Goal: Navigation & Orientation: Understand site structure

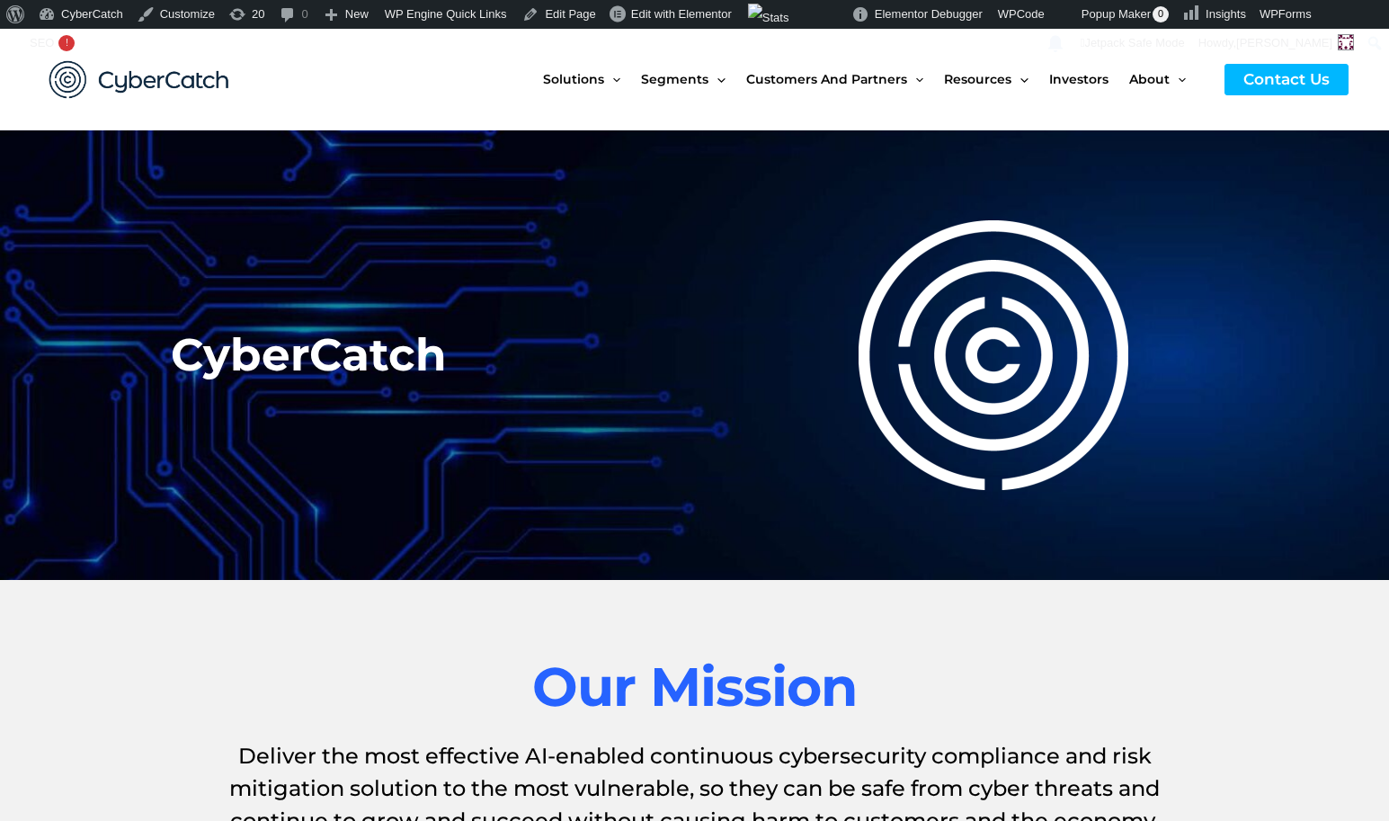
click at [151, 72] on img at bounding box center [139, 79] width 216 height 75
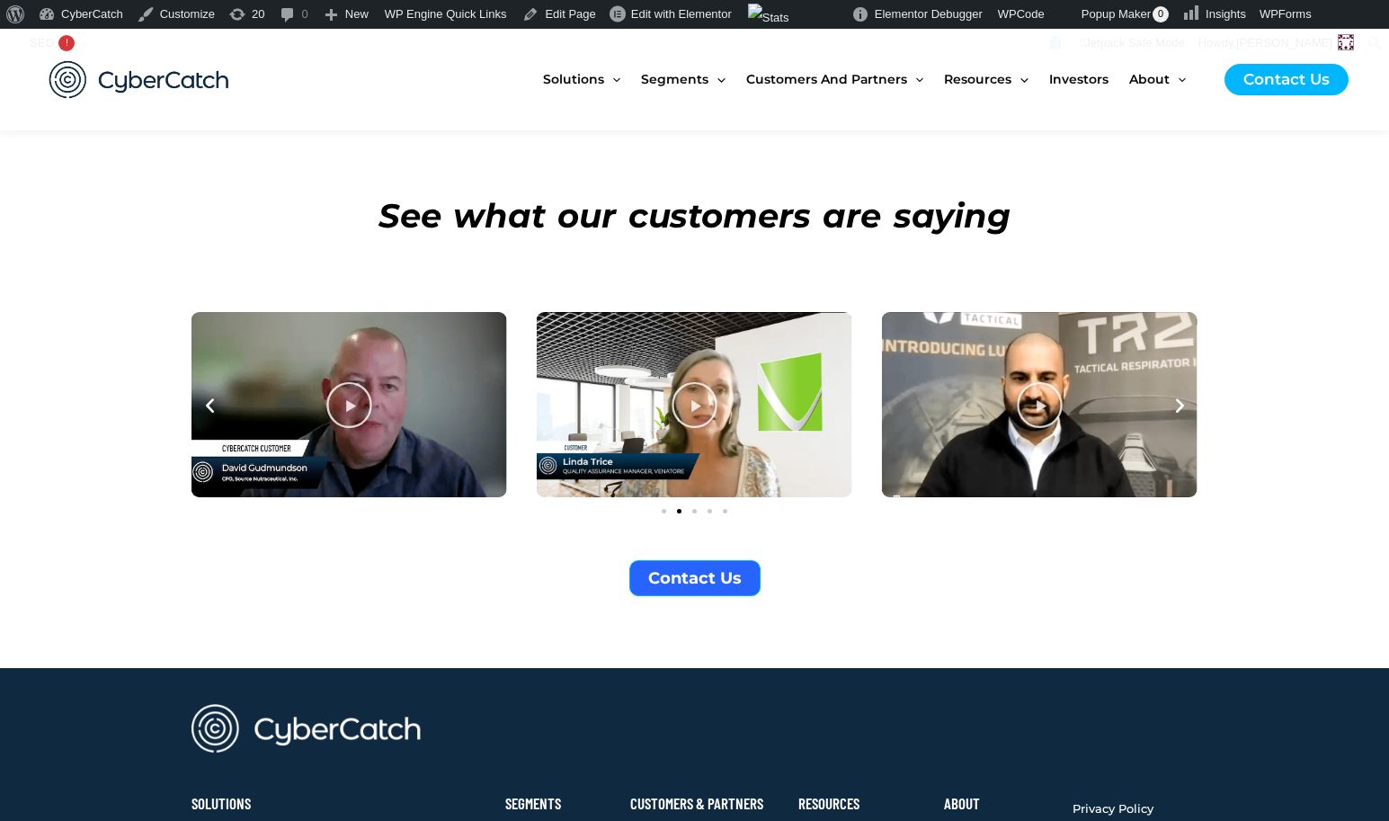
scroll to position [6444, 0]
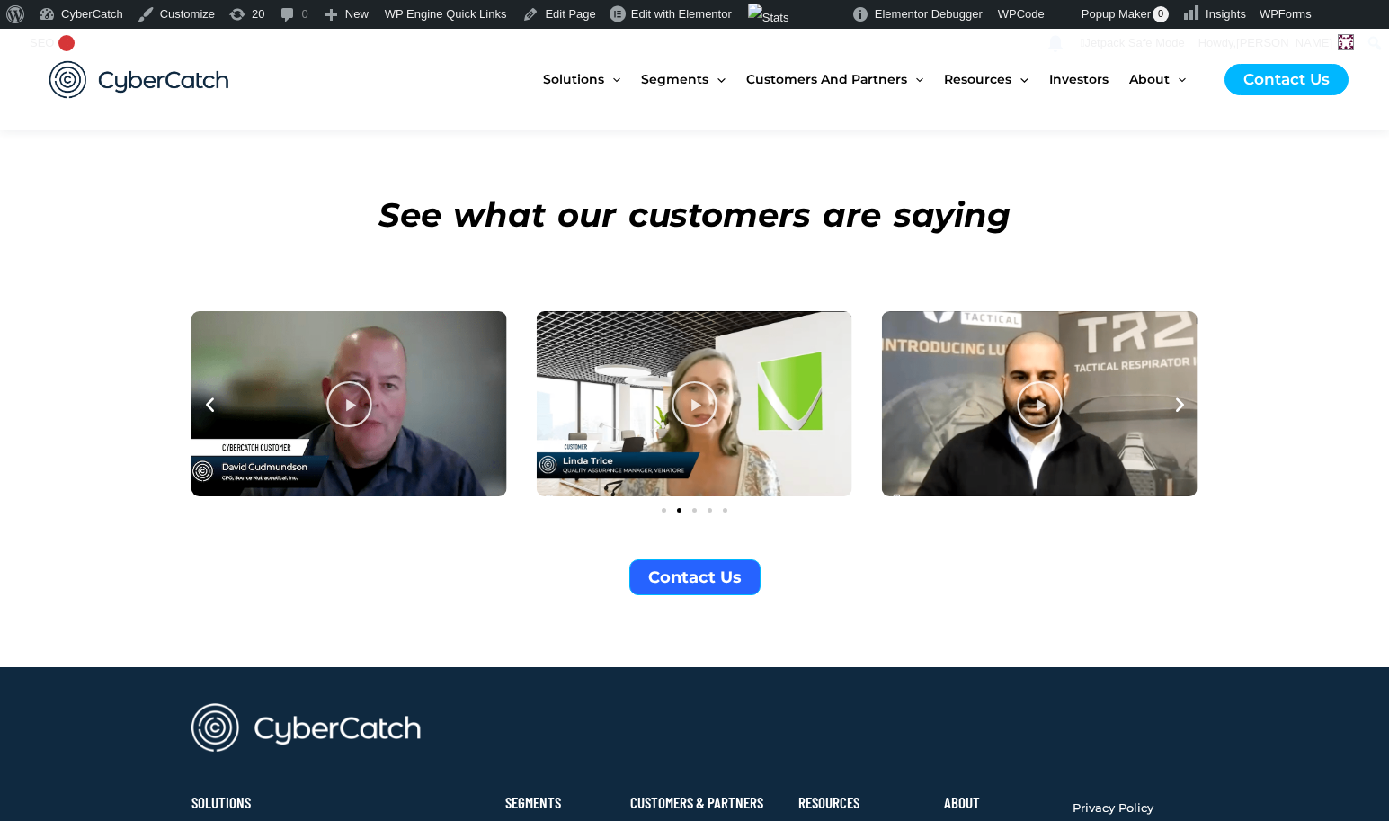
click at [354, 380] on icon at bounding box center [349, 404] width 48 height 48
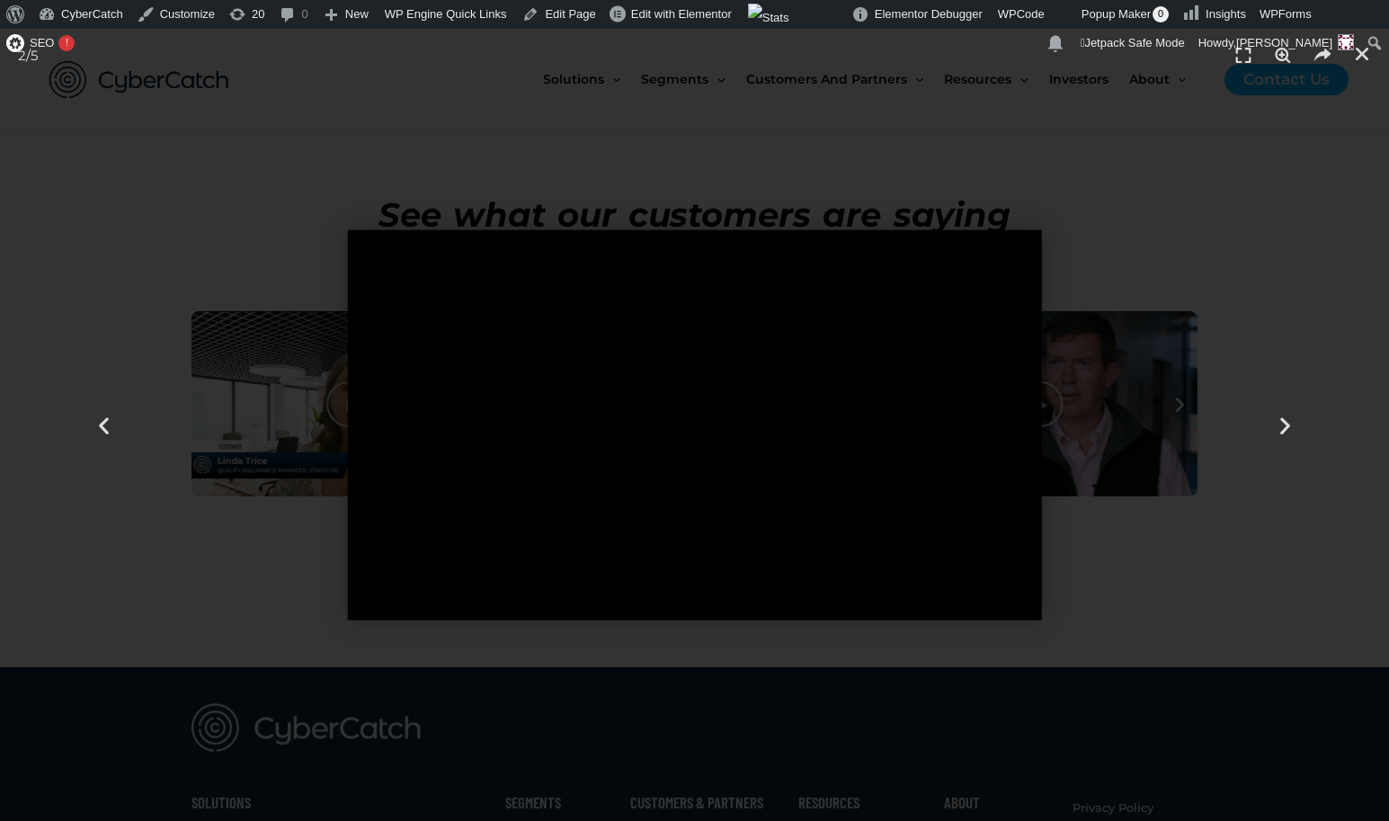
click at [219, 521] on div at bounding box center [694, 425] width 1389 height 792
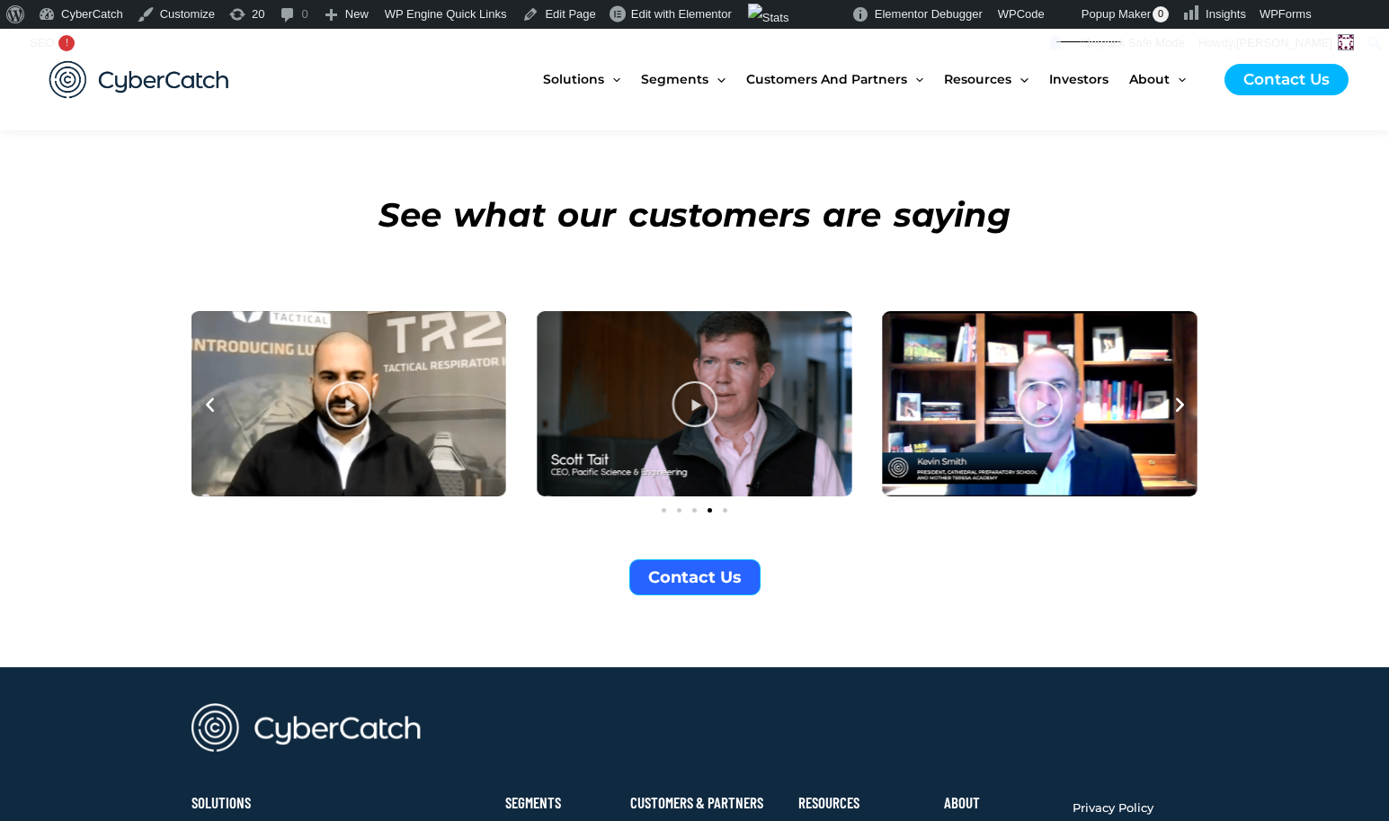
click at [1079, 79] on span "Investors" at bounding box center [1078, 79] width 59 height 76
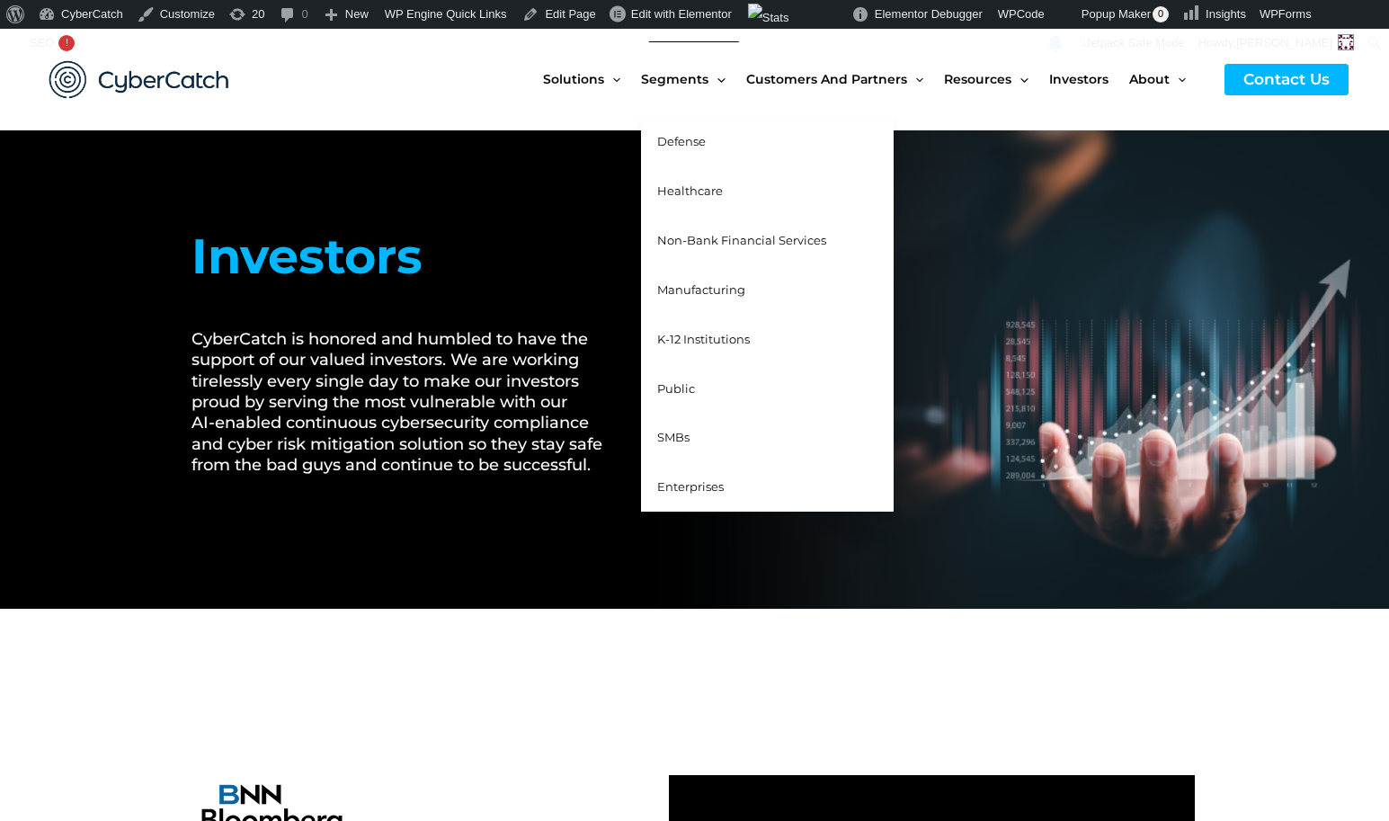
click at [691, 191] on span "Healthcare" at bounding box center [690, 190] width 66 height 14
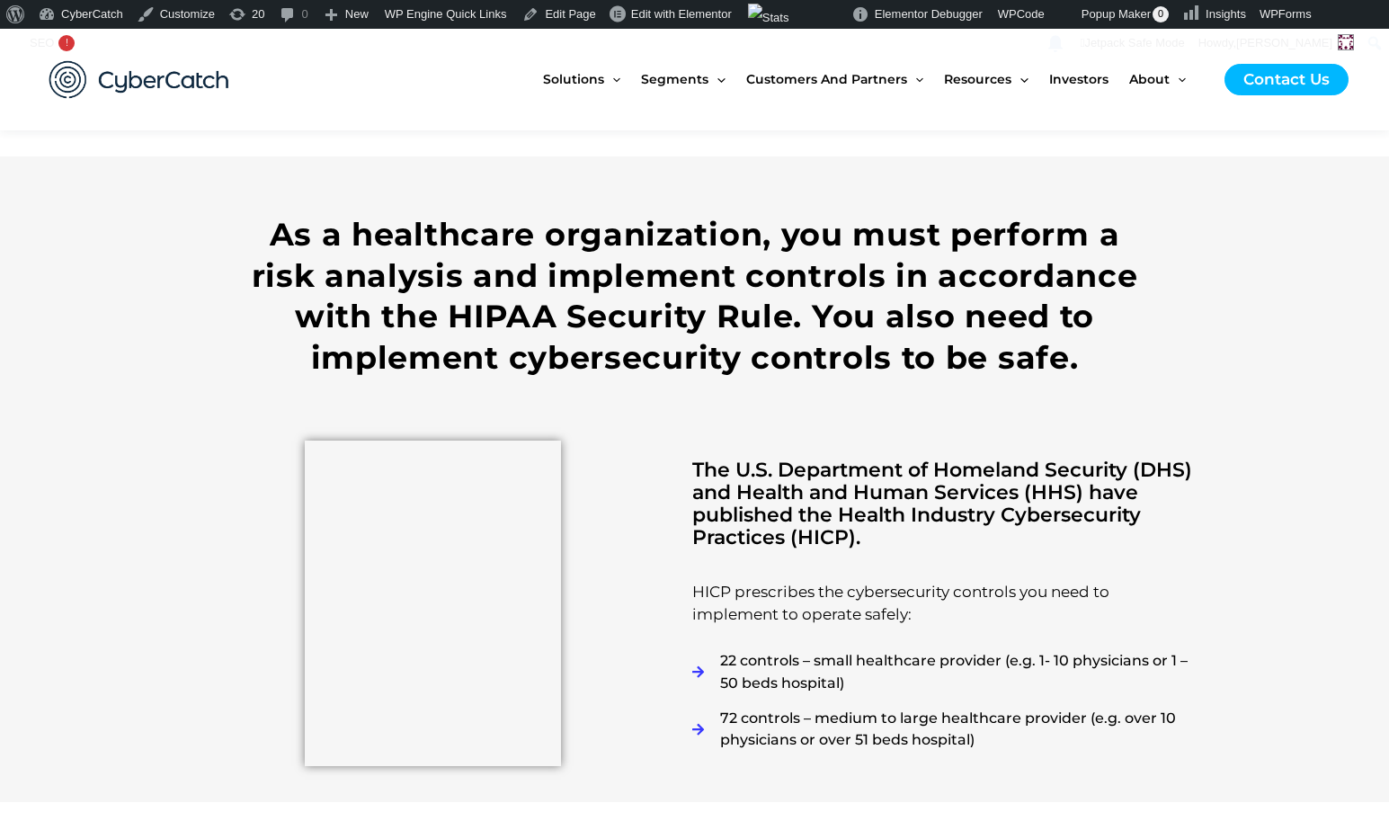
scroll to position [2497, 0]
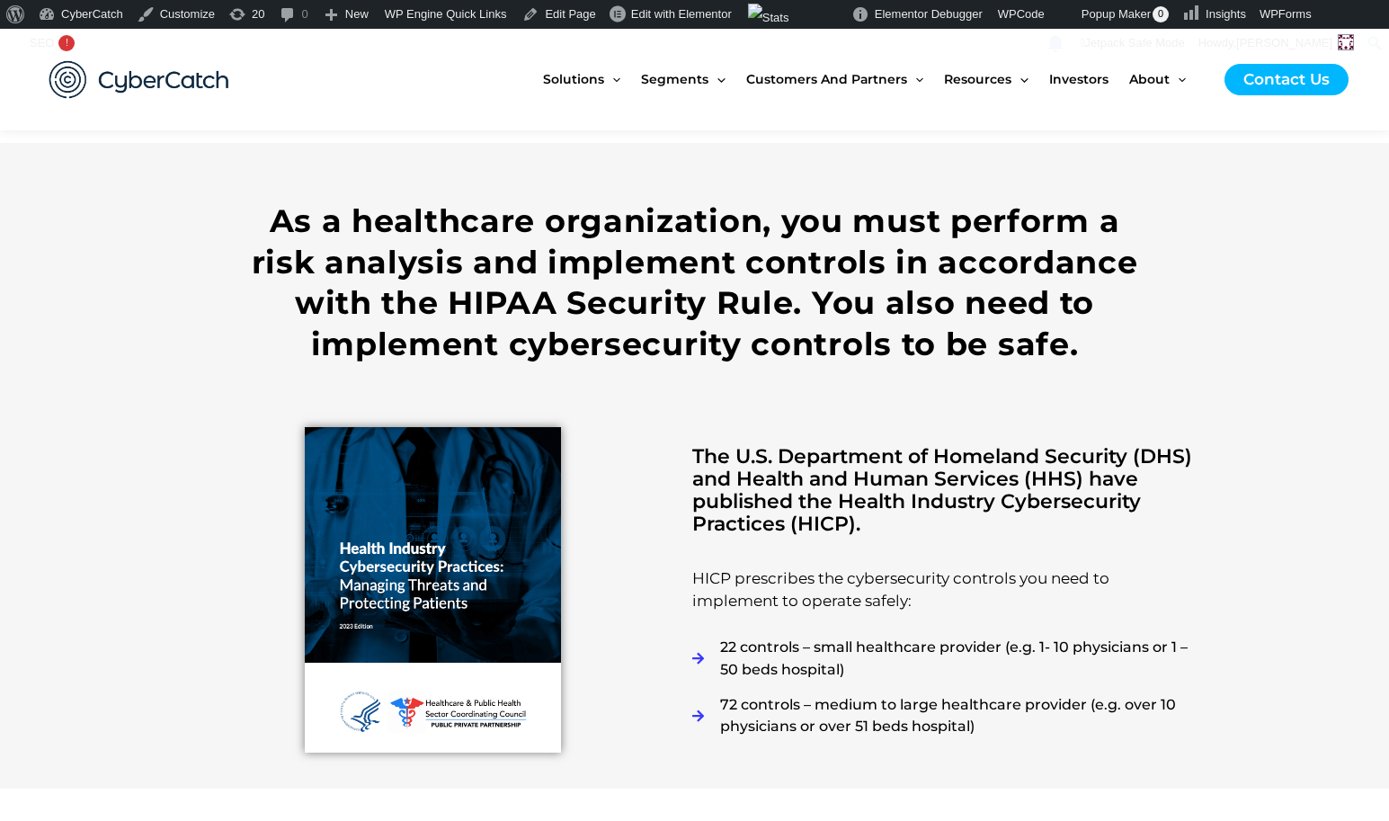
click at [158, 66] on img at bounding box center [139, 79] width 216 height 75
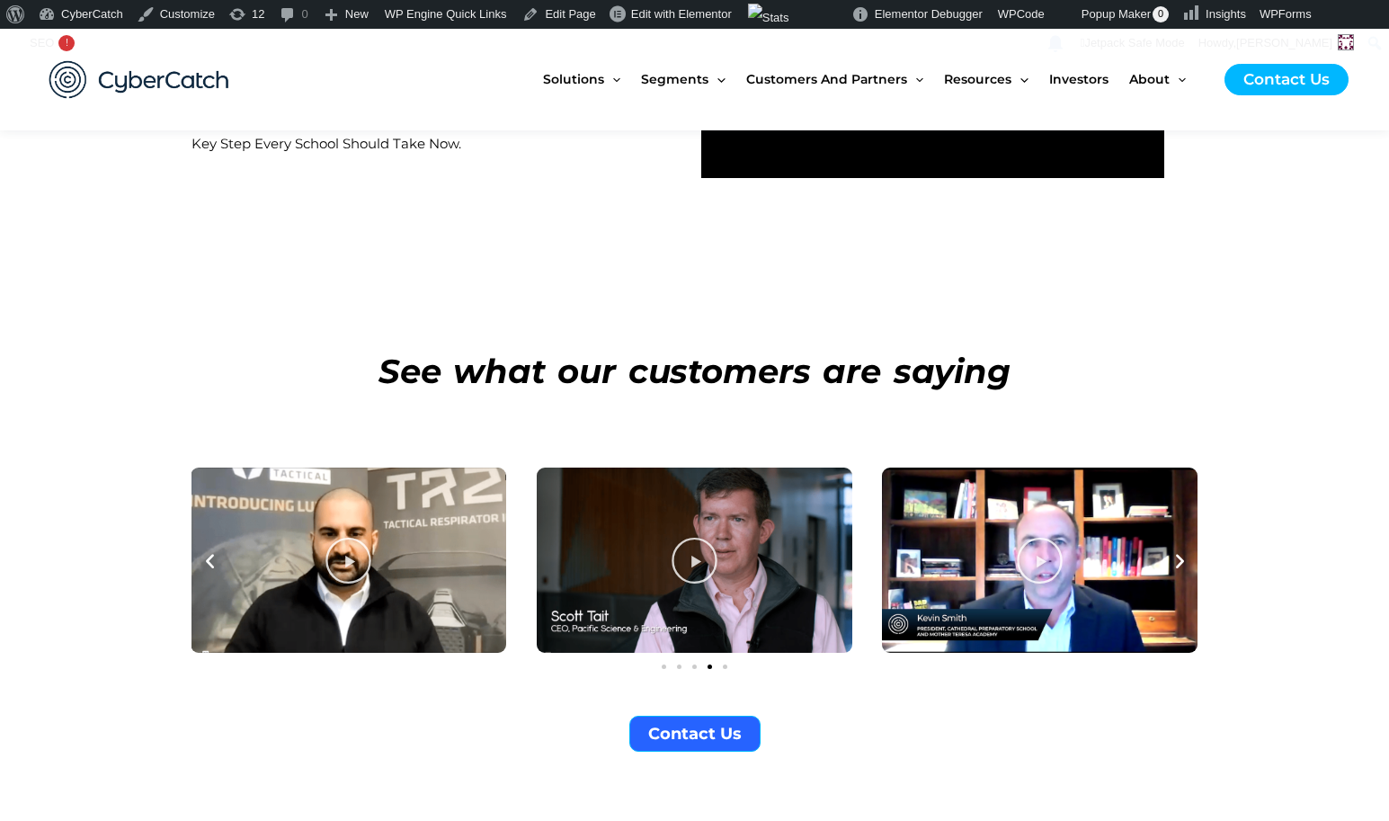
scroll to position [6877, 0]
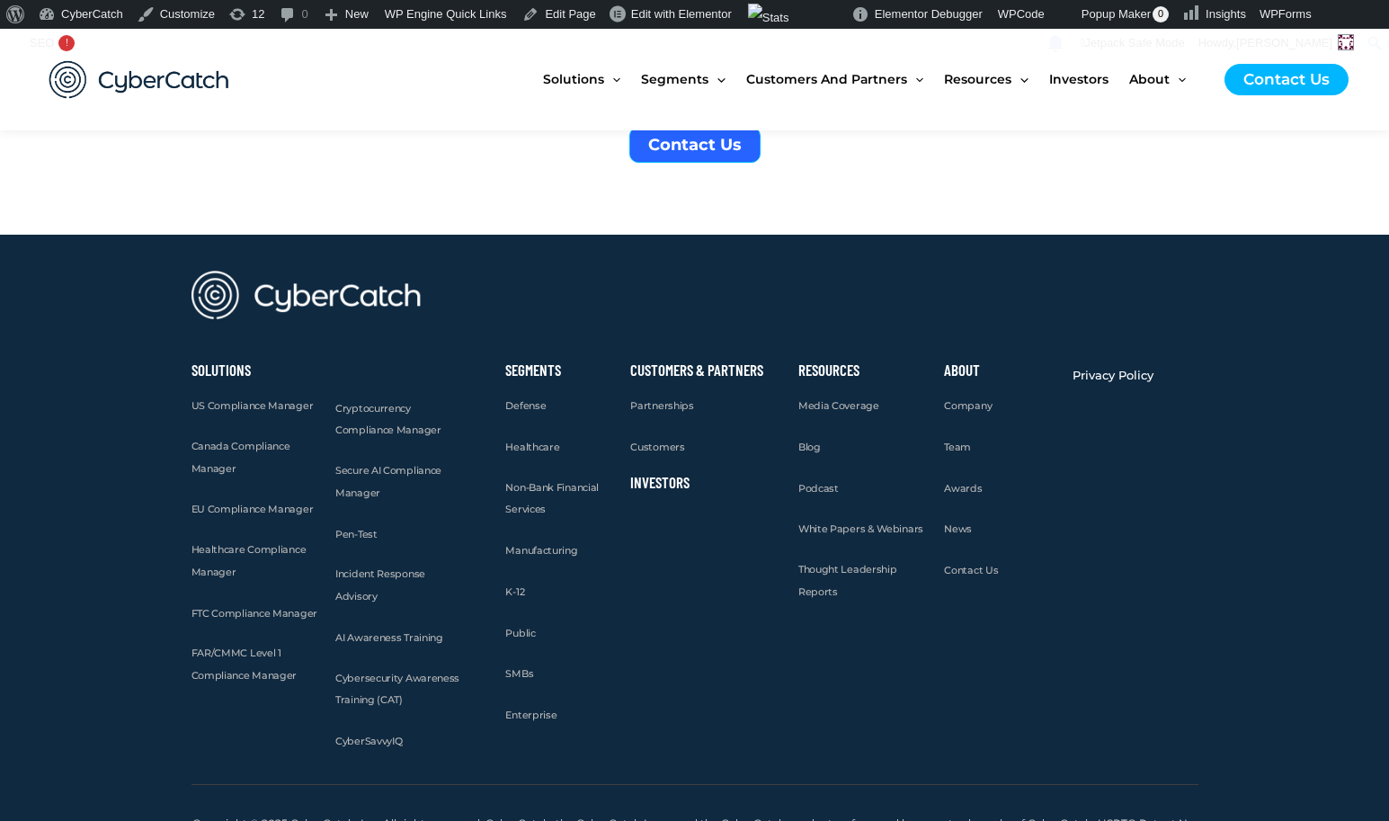
click at [651, 473] on link "Investors" at bounding box center [659, 482] width 59 height 18
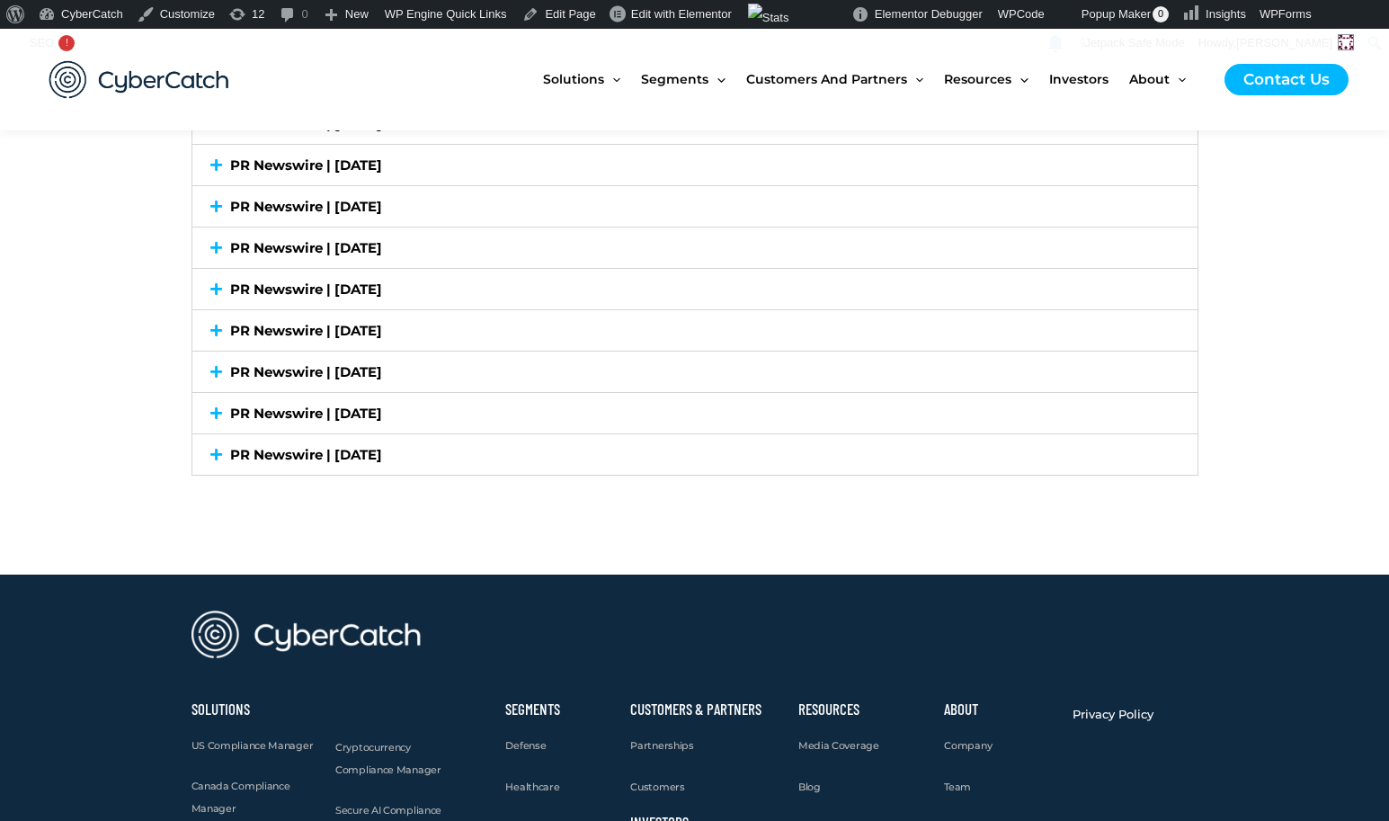
scroll to position [5405, 0]
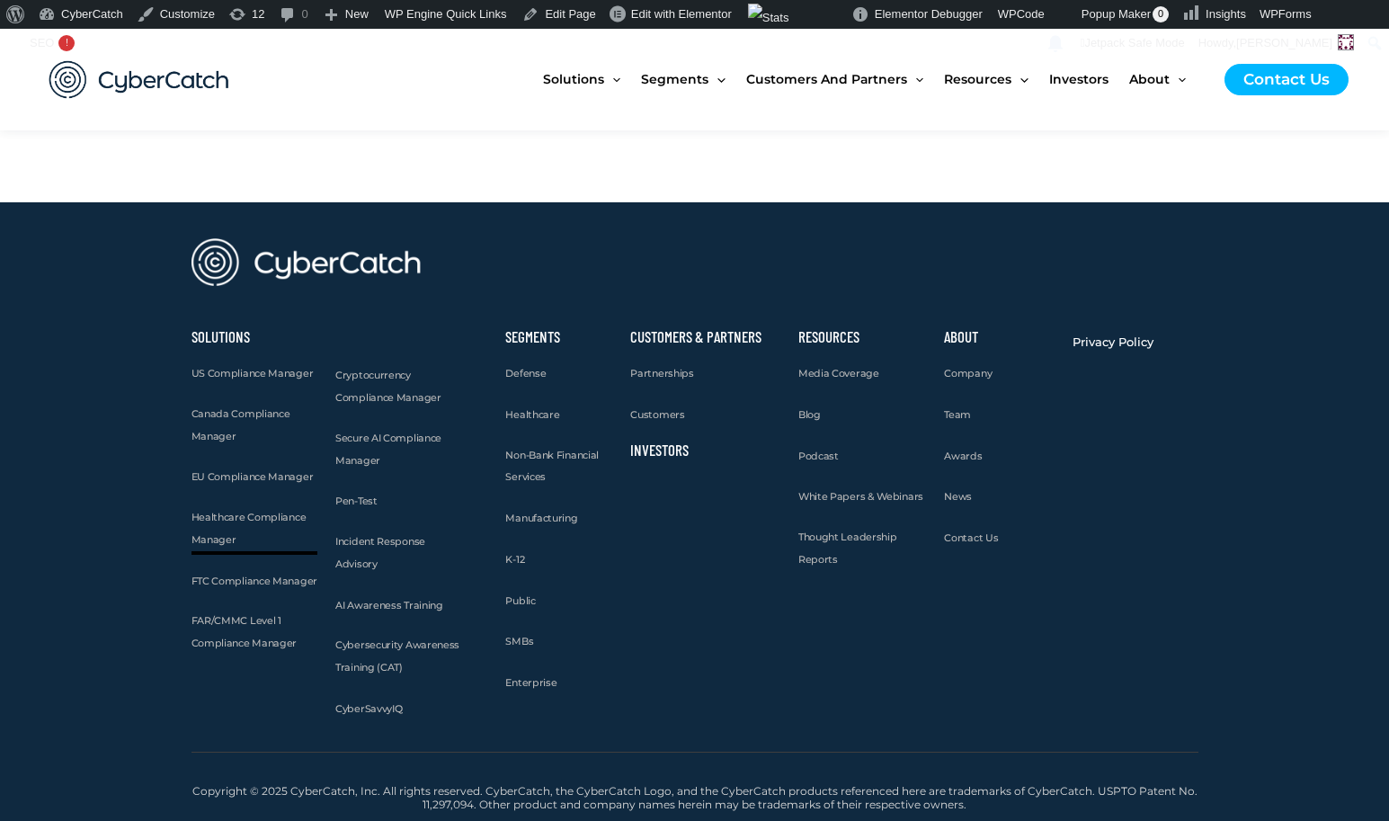
click at [223, 519] on span "Healthcare Compliance Manager" at bounding box center [248, 528] width 115 height 35
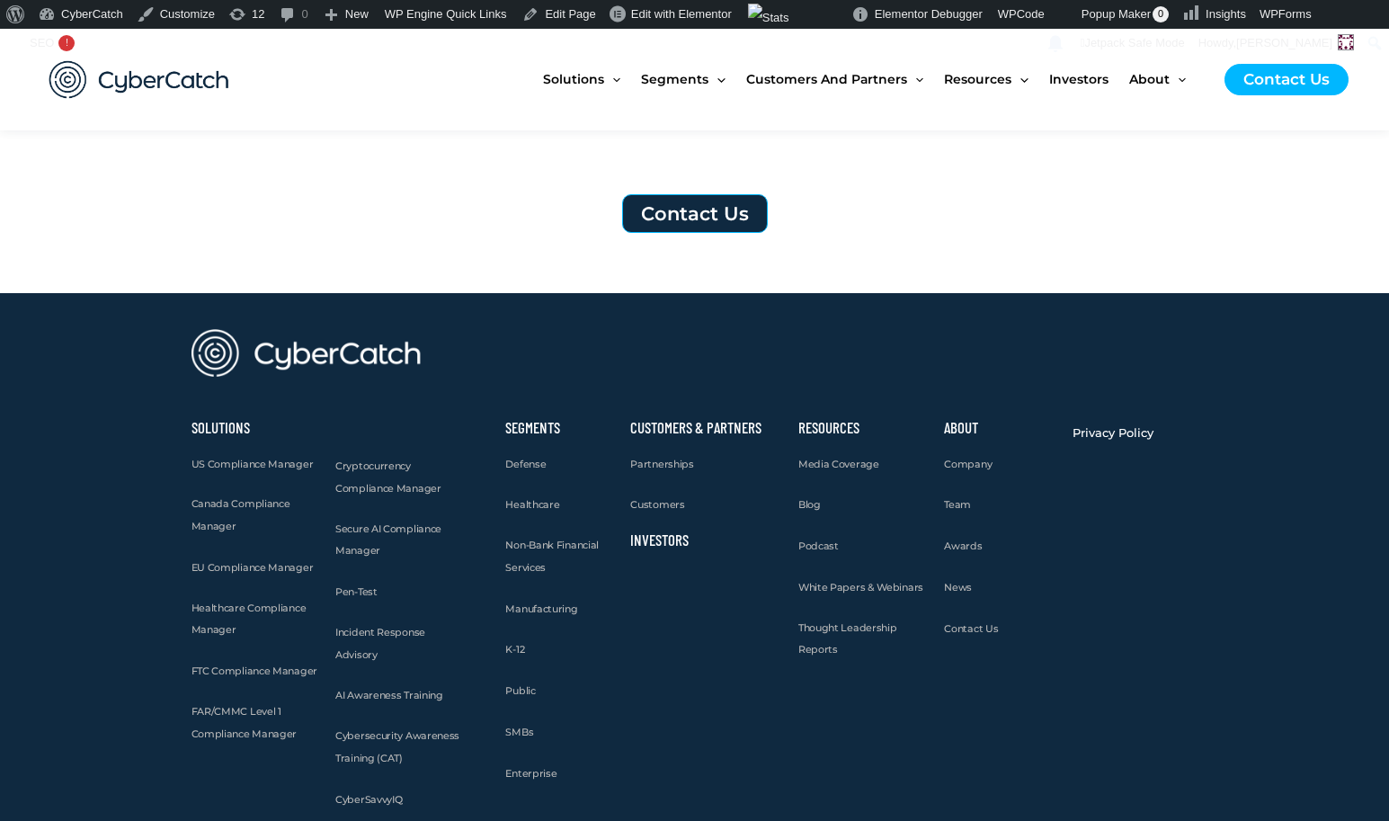
scroll to position [6265, 0]
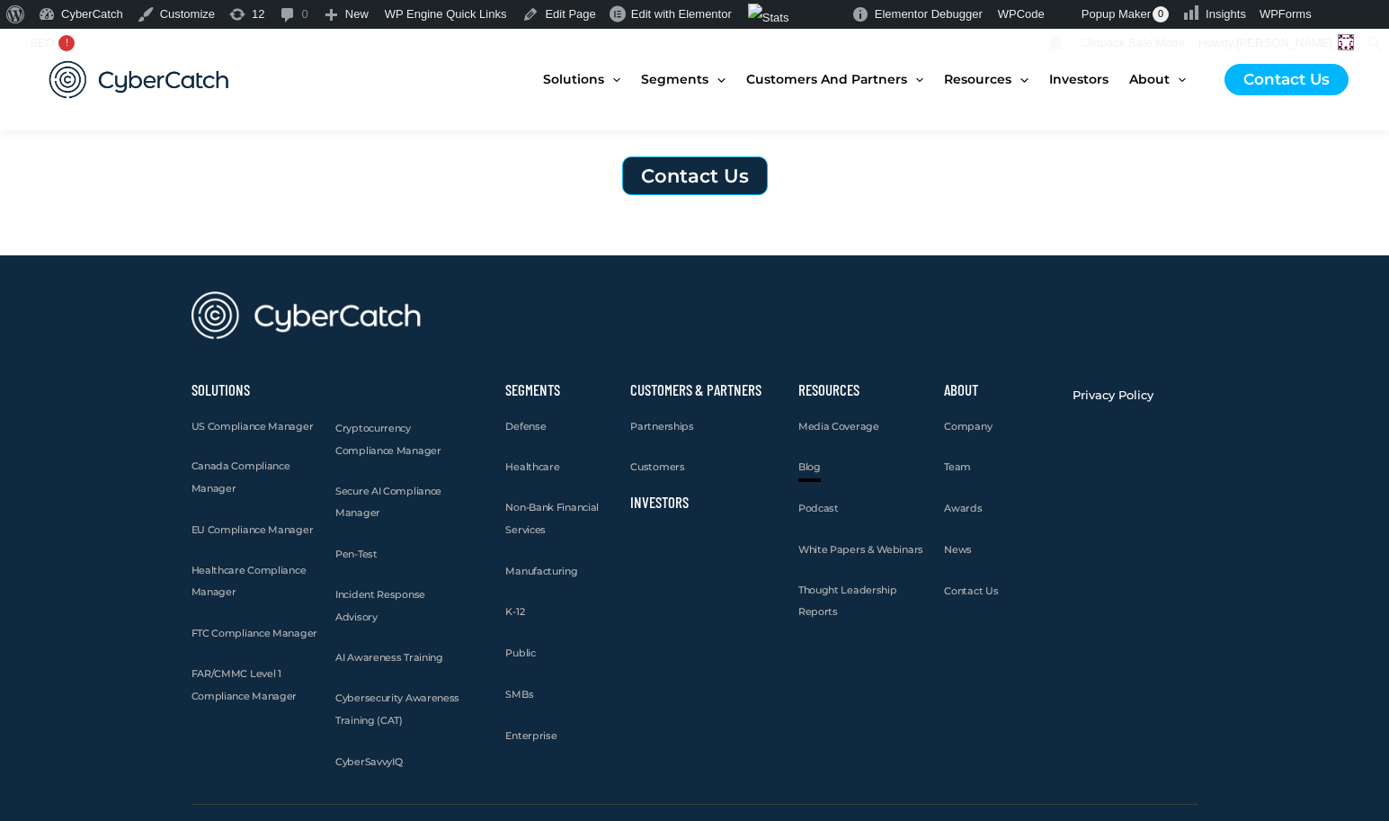
click at [813, 460] on span "Blog" at bounding box center [809, 466] width 22 height 13
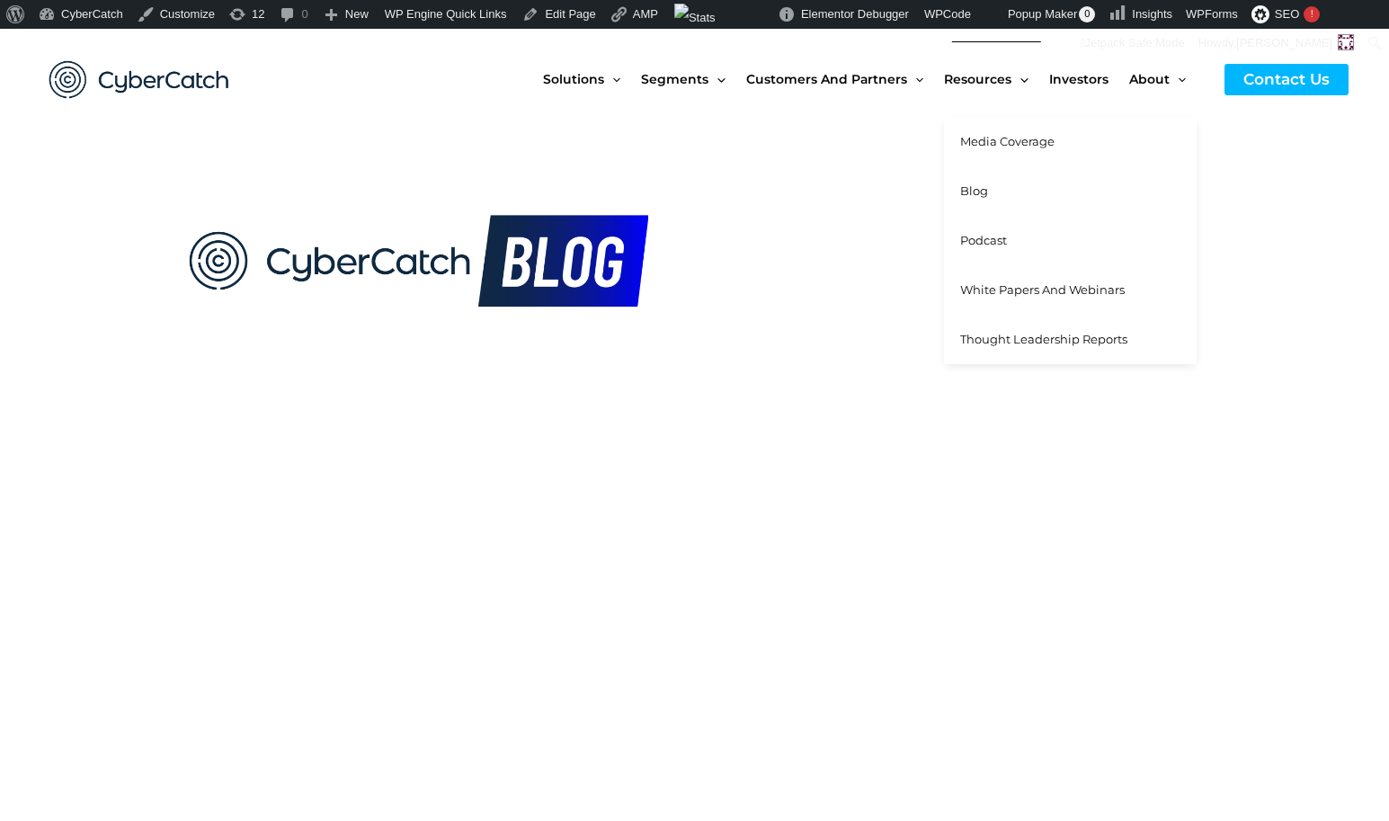
click at [991, 238] on span "Podcast" at bounding box center [983, 240] width 47 height 14
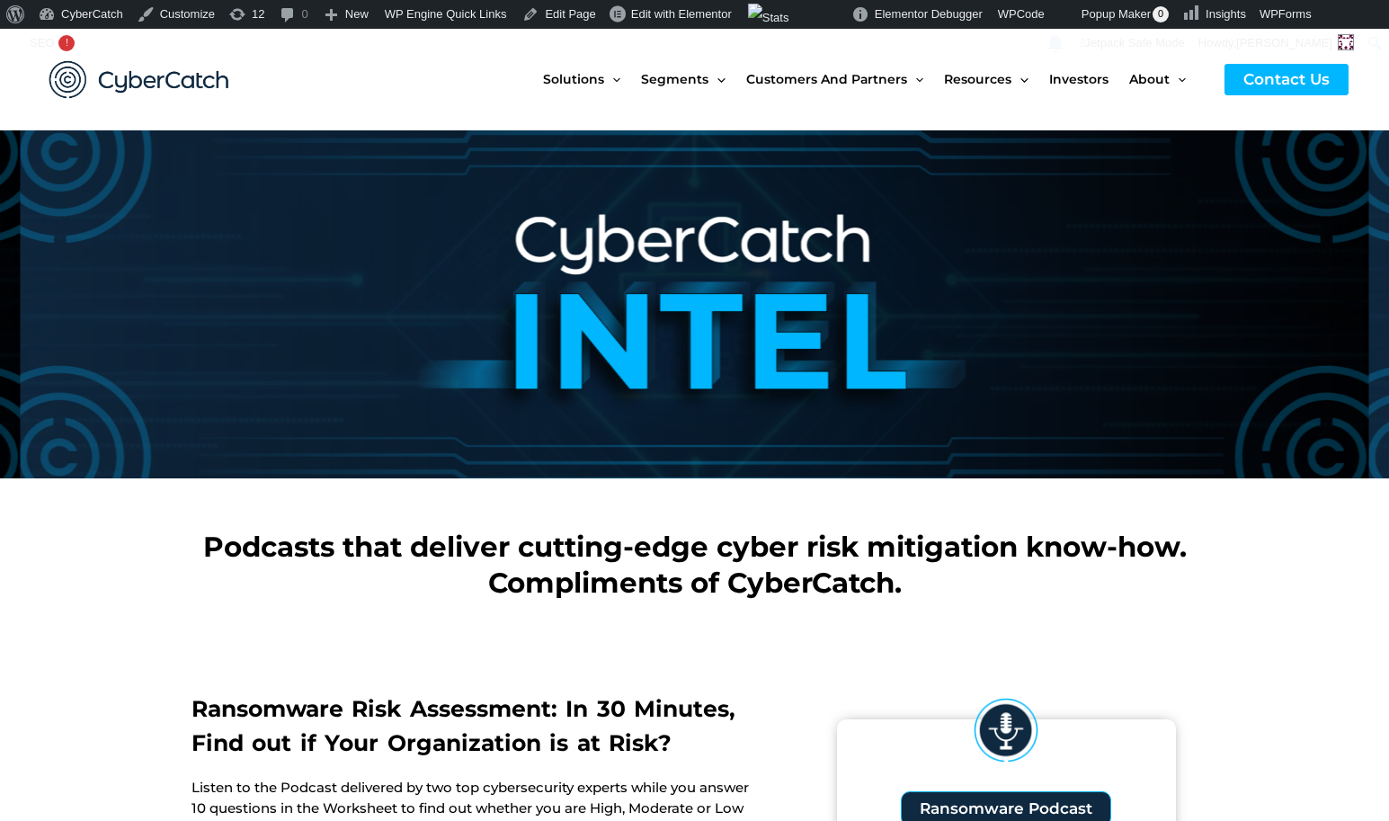
click at [189, 79] on img at bounding box center [139, 79] width 216 height 75
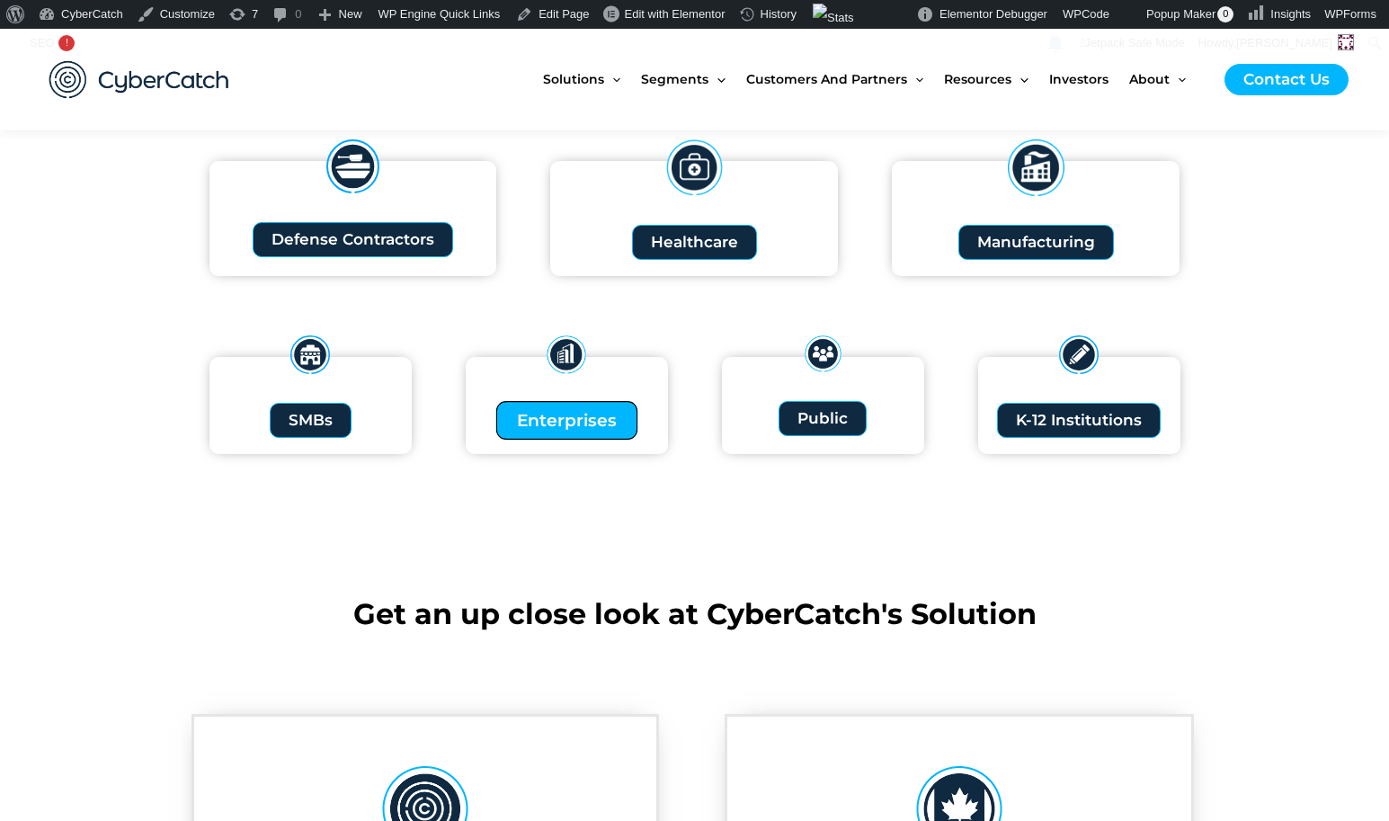
scroll to position [2055, 0]
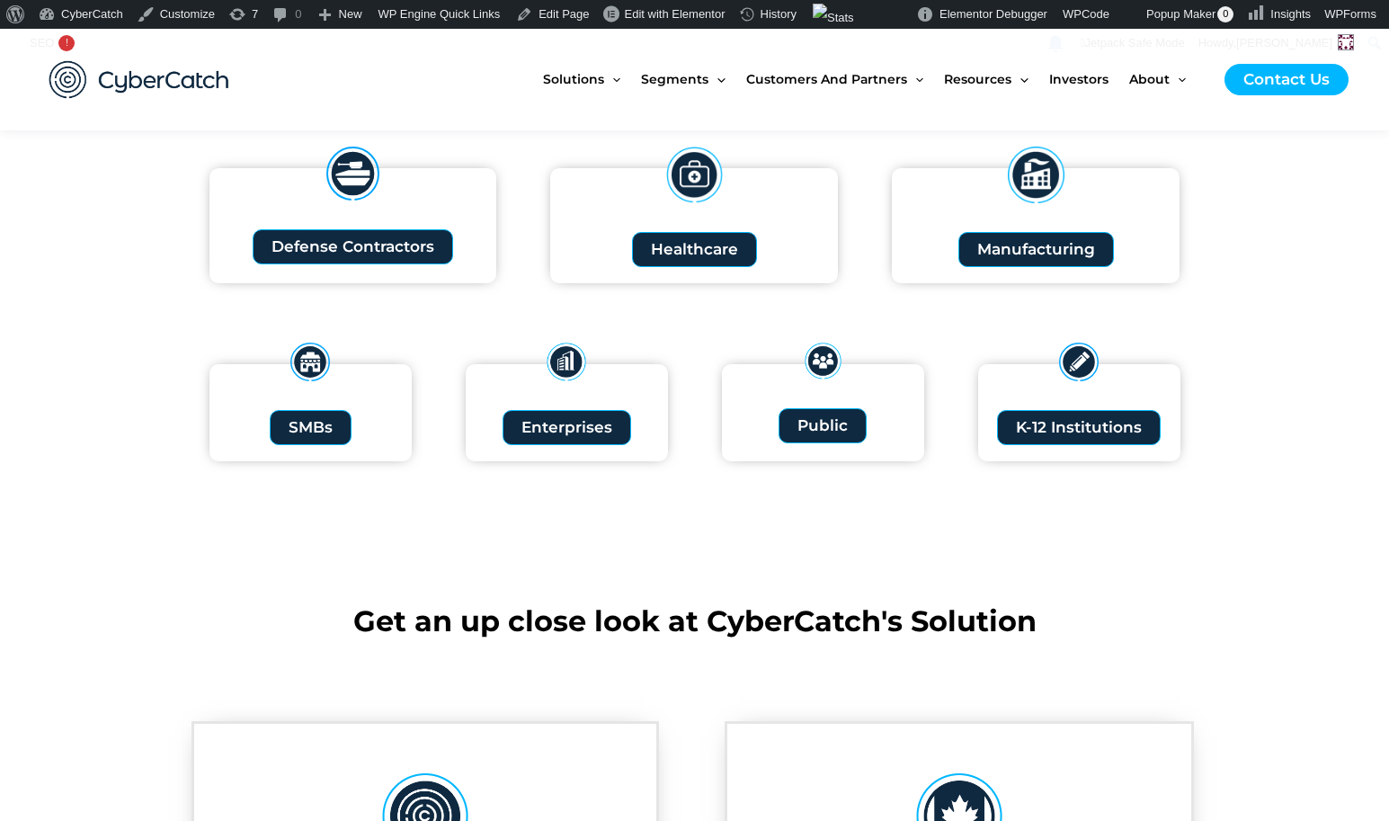
click at [127, 69] on img at bounding box center [139, 79] width 216 height 75
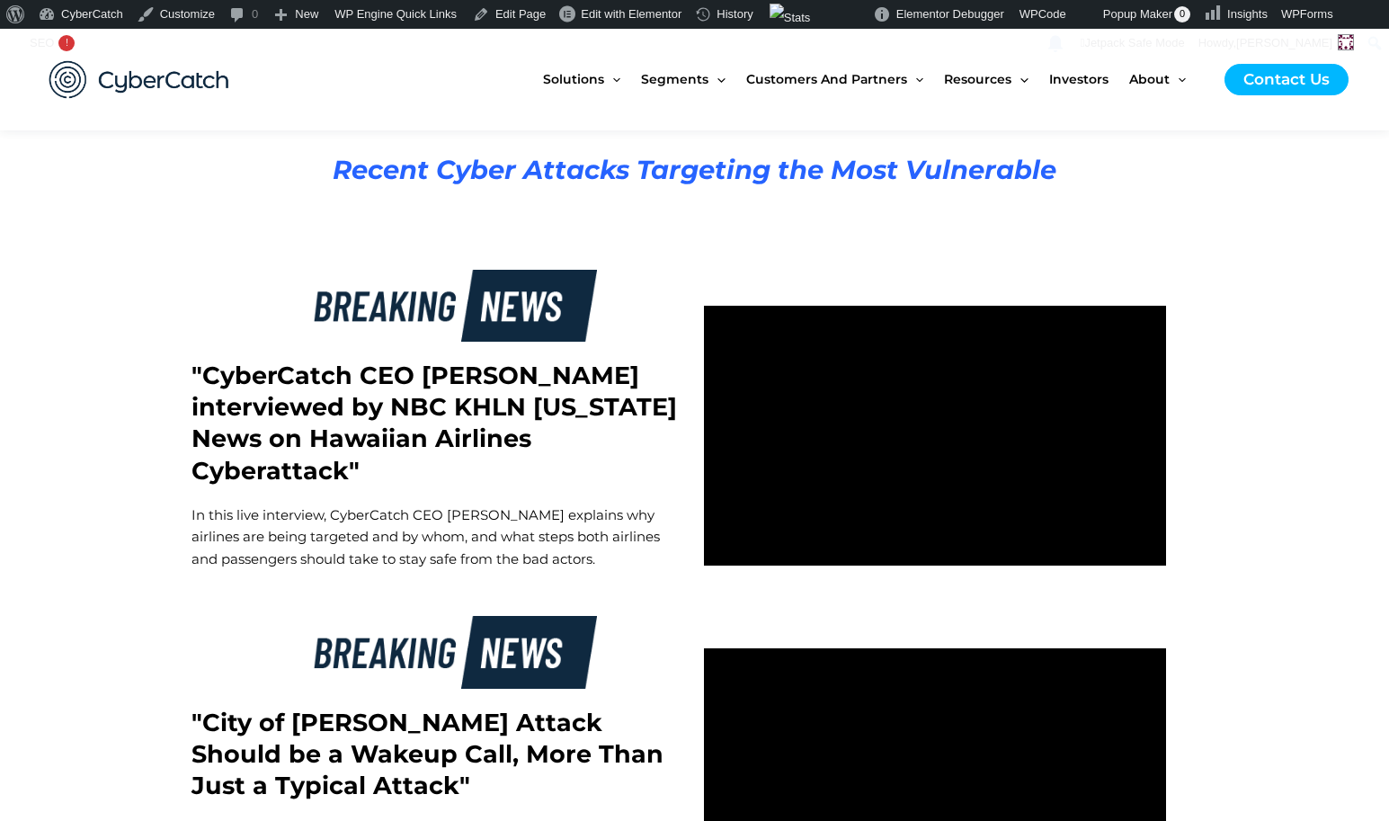
scroll to position [2634, 0]
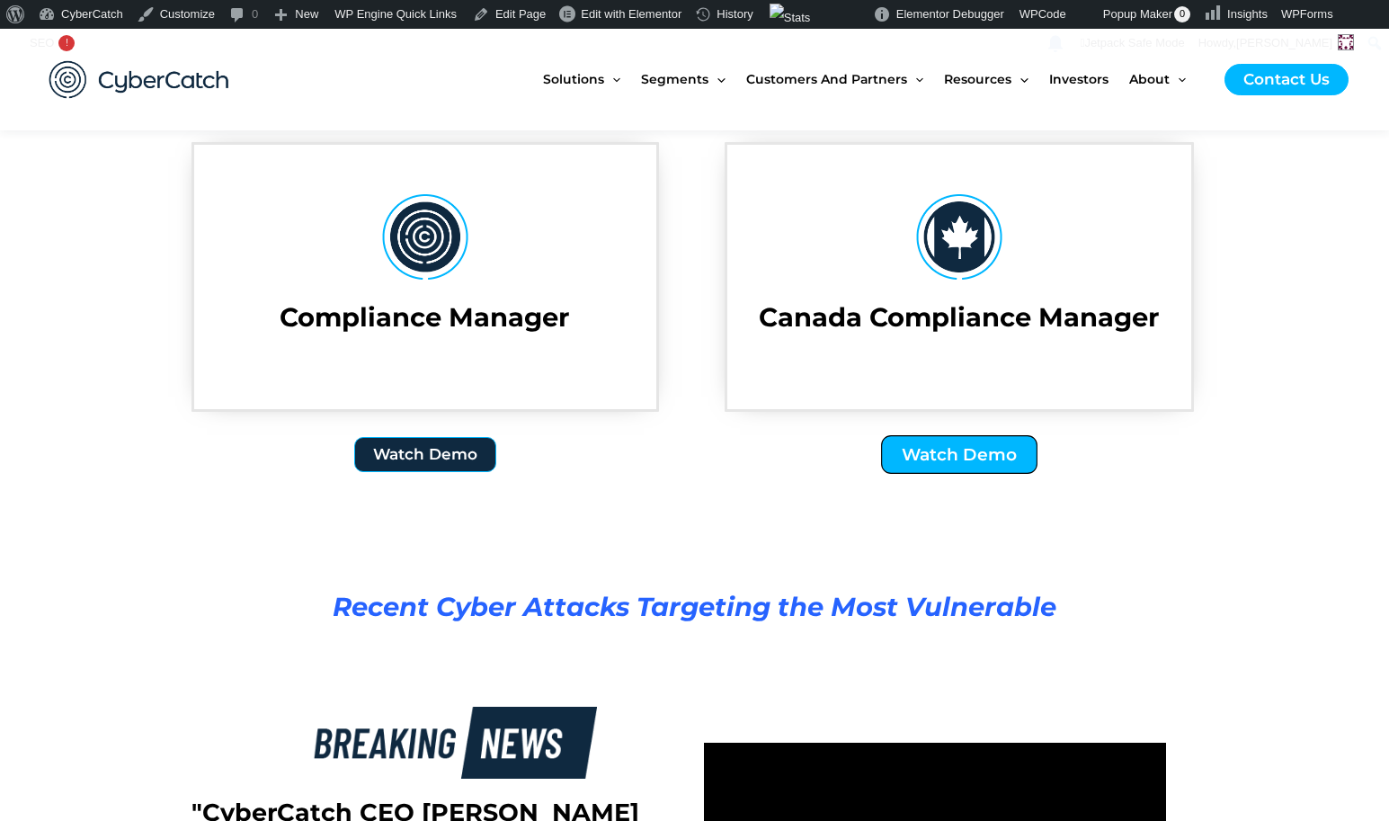
click at [959, 458] on span "Watch Demo" at bounding box center [960, 454] width 115 height 17
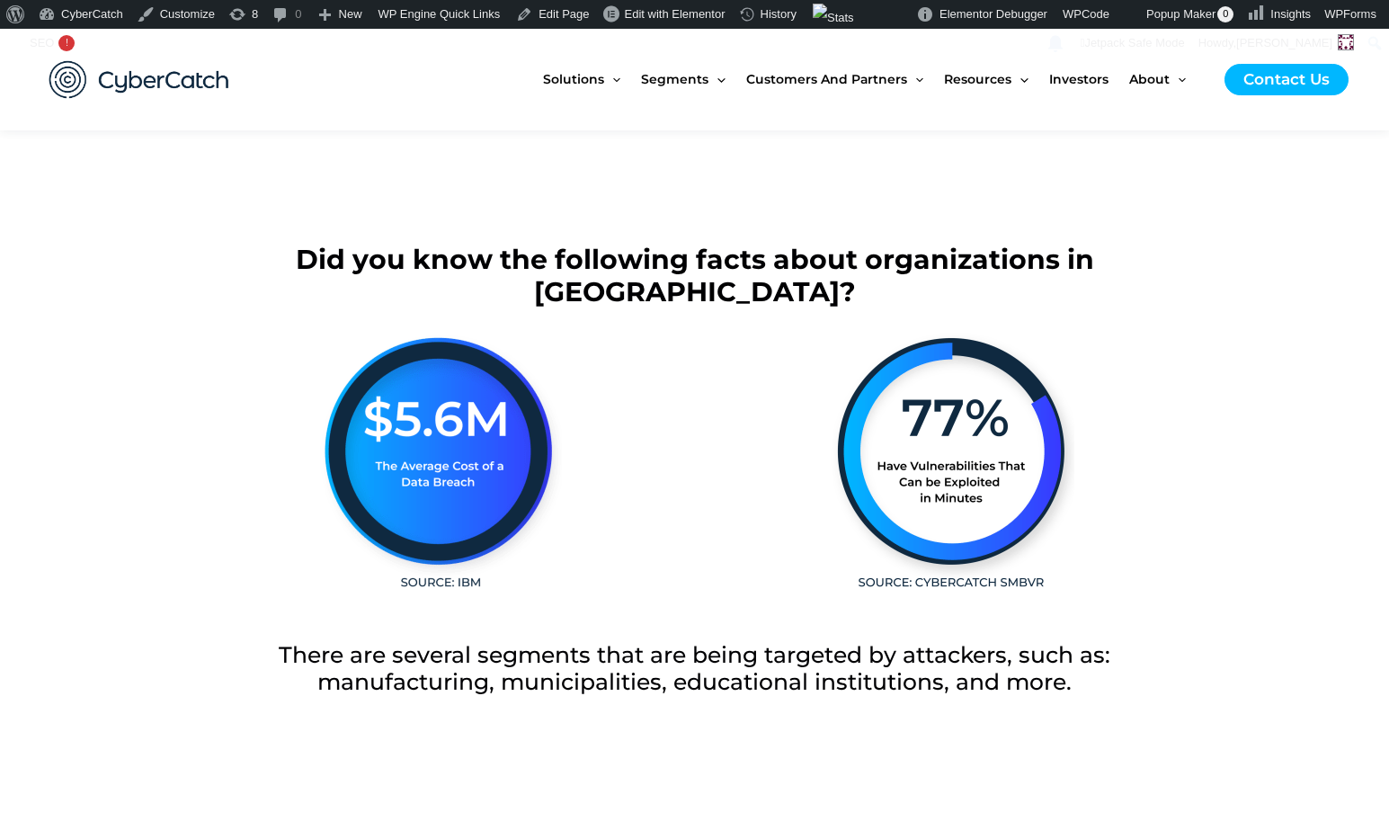
scroll to position [61, 0]
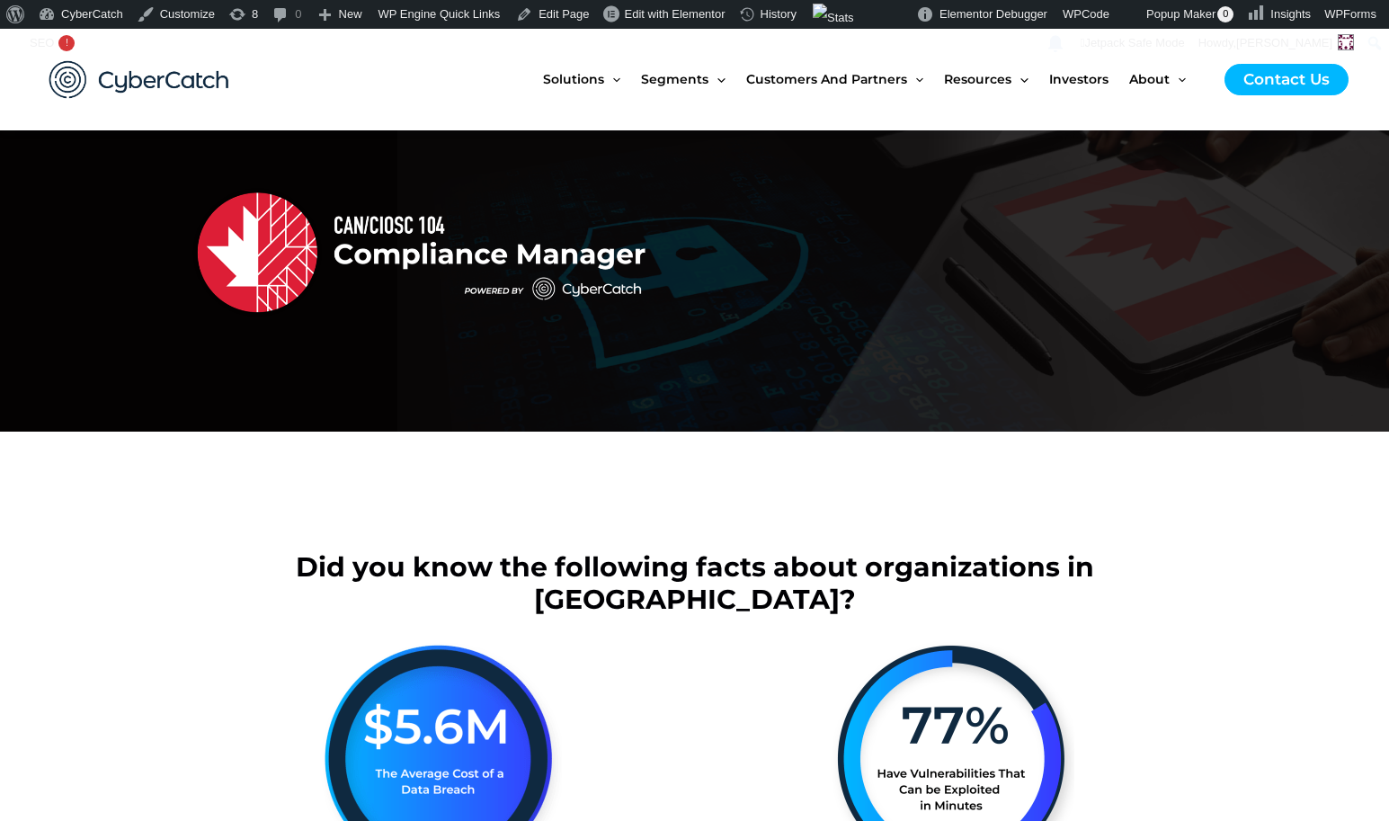
click at [143, 73] on img at bounding box center [139, 79] width 216 height 75
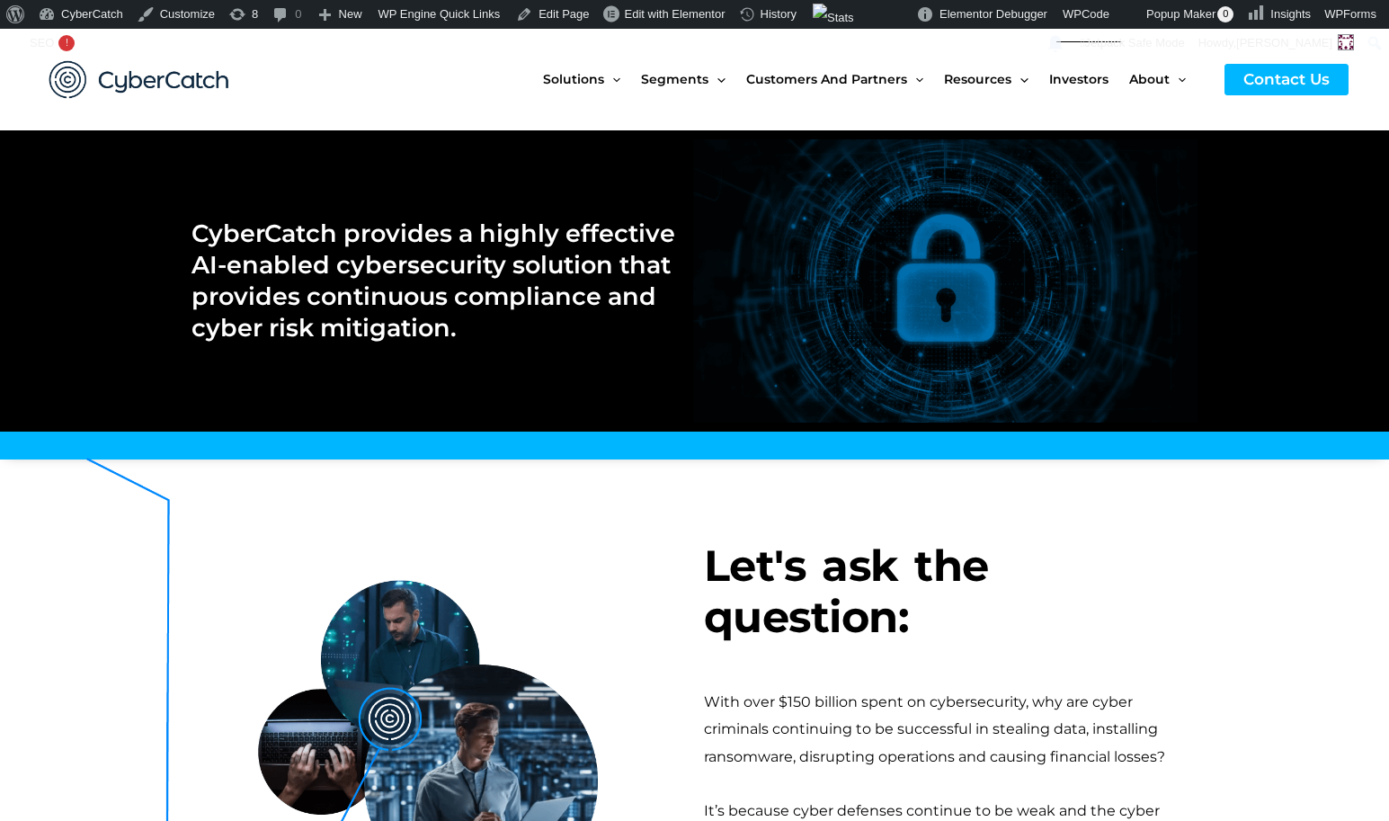
click at [1083, 79] on span "Investors" at bounding box center [1078, 79] width 59 height 76
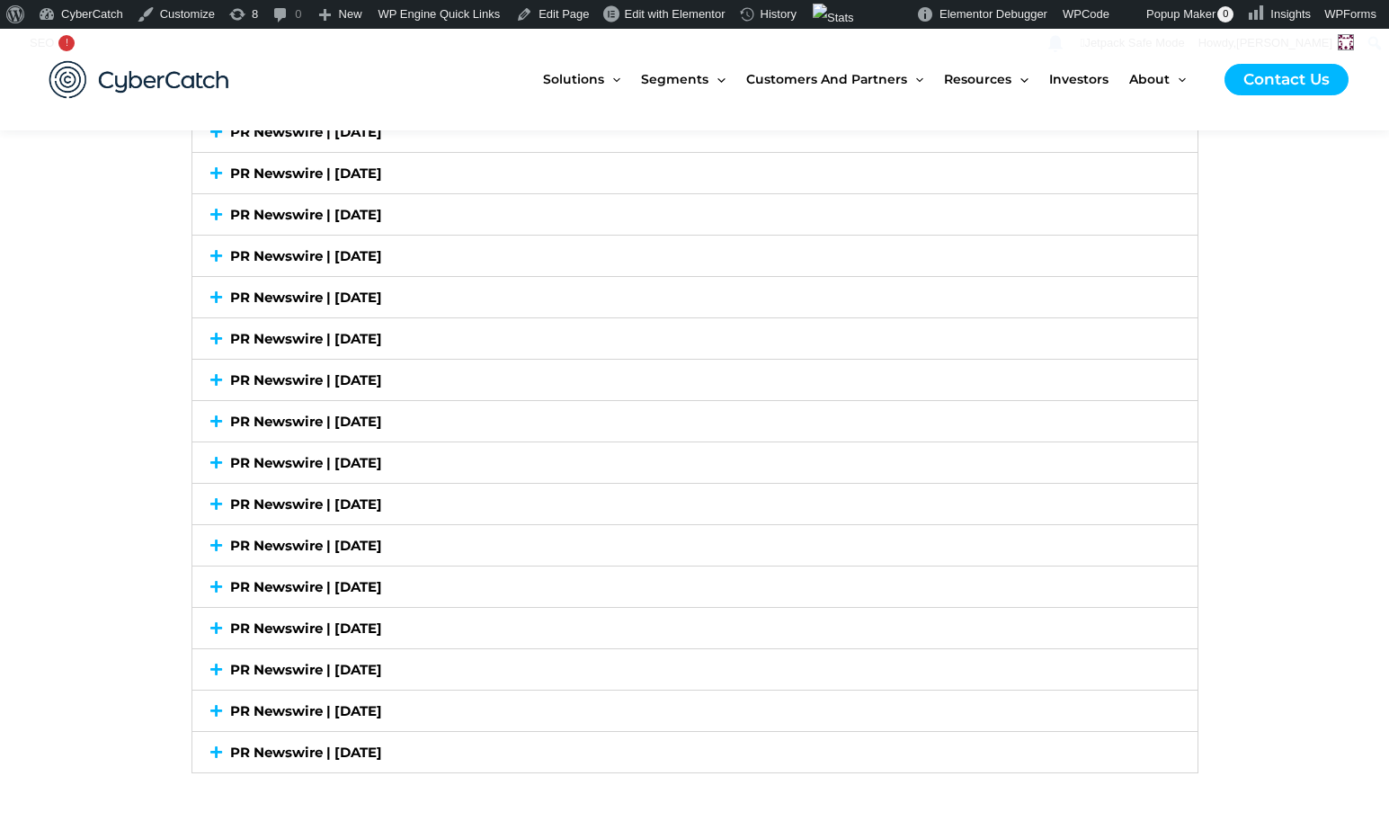
scroll to position [5405, 0]
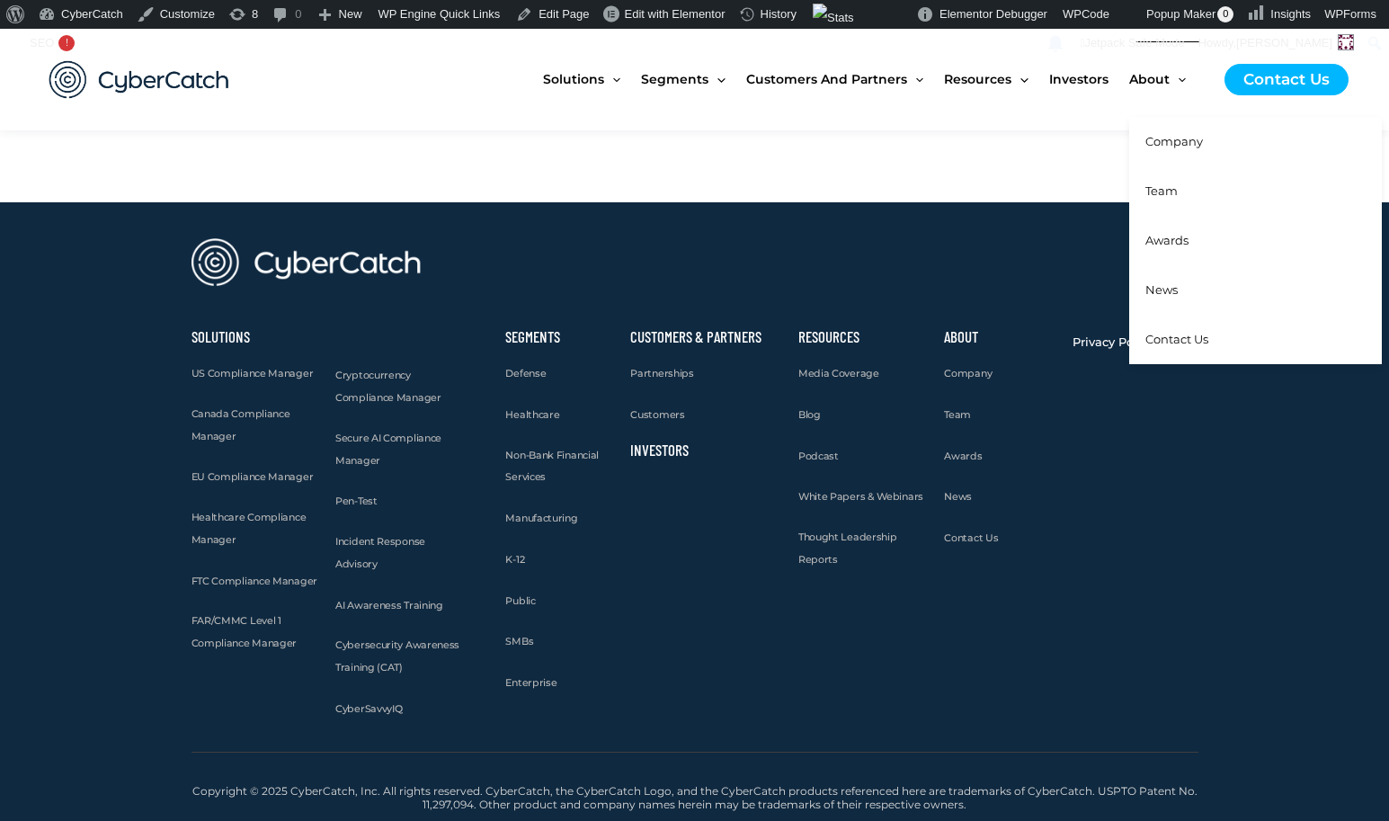
click at [1169, 137] on span "Company" at bounding box center [1174, 141] width 58 height 14
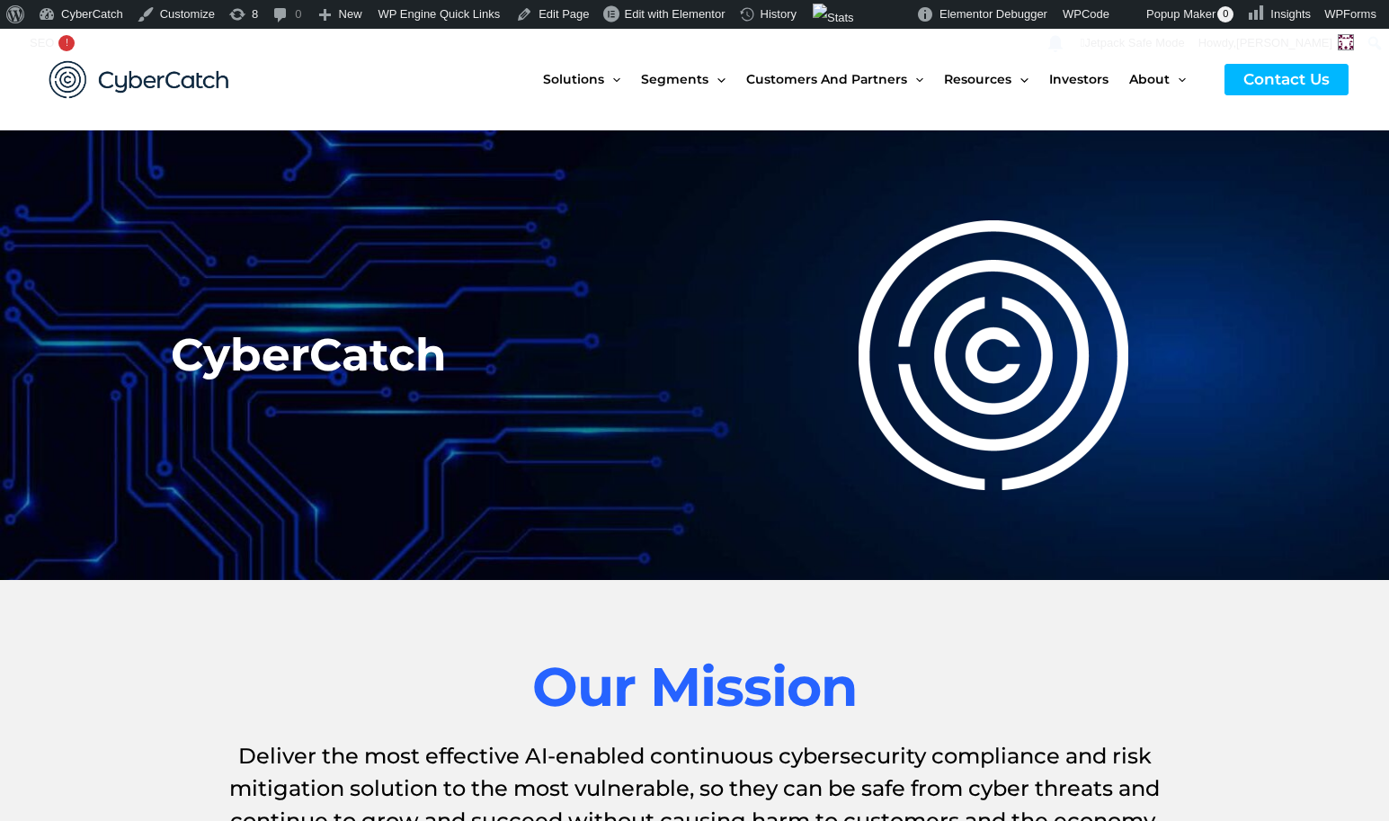
click at [217, 80] on img at bounding box center [139, 79] width 216 height 75
